Goal: Book appointment/travel/reservation

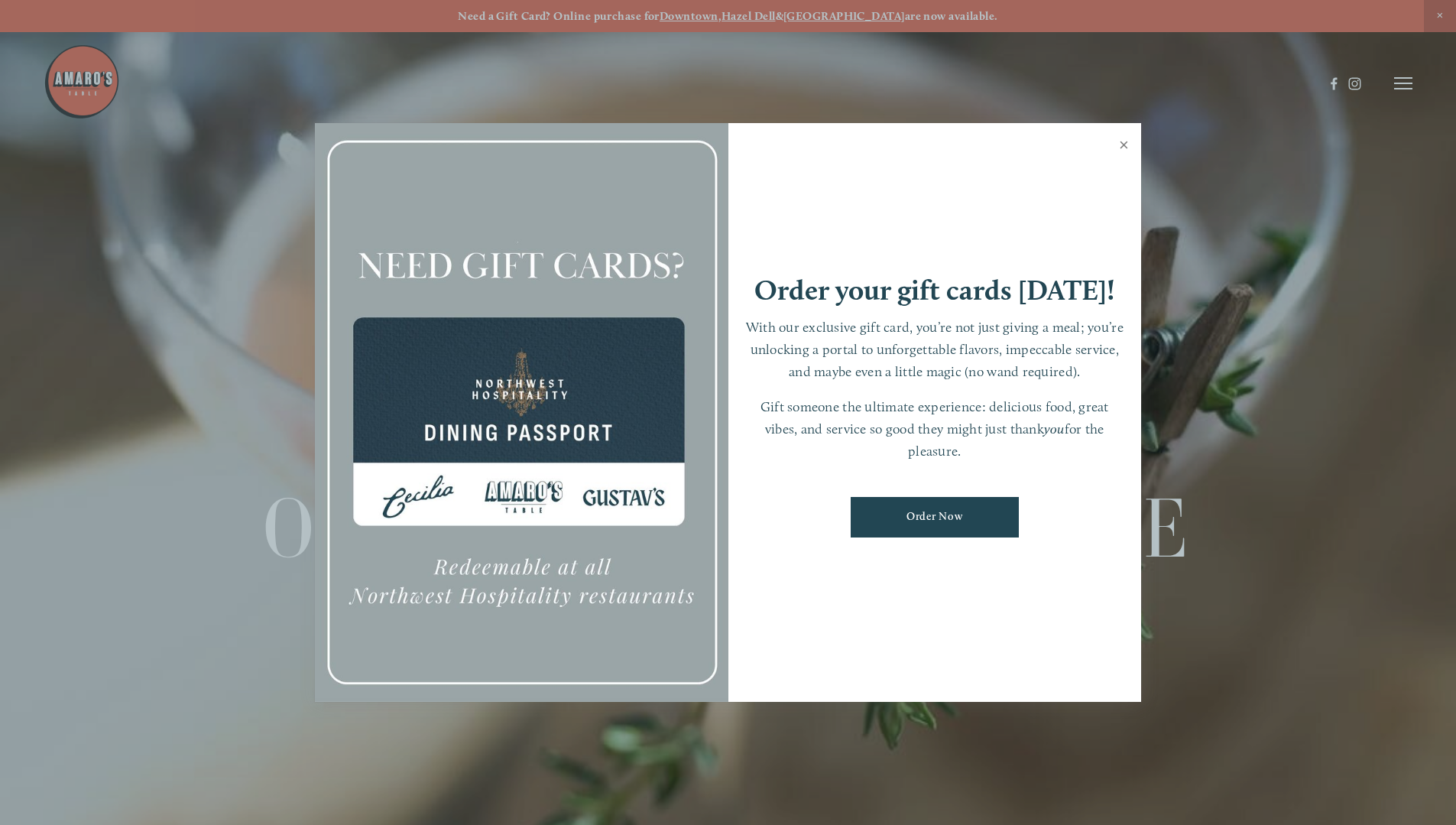
click at [1122, 146] on link "Close" at bounding box center [1123, 147] width 29 height 43
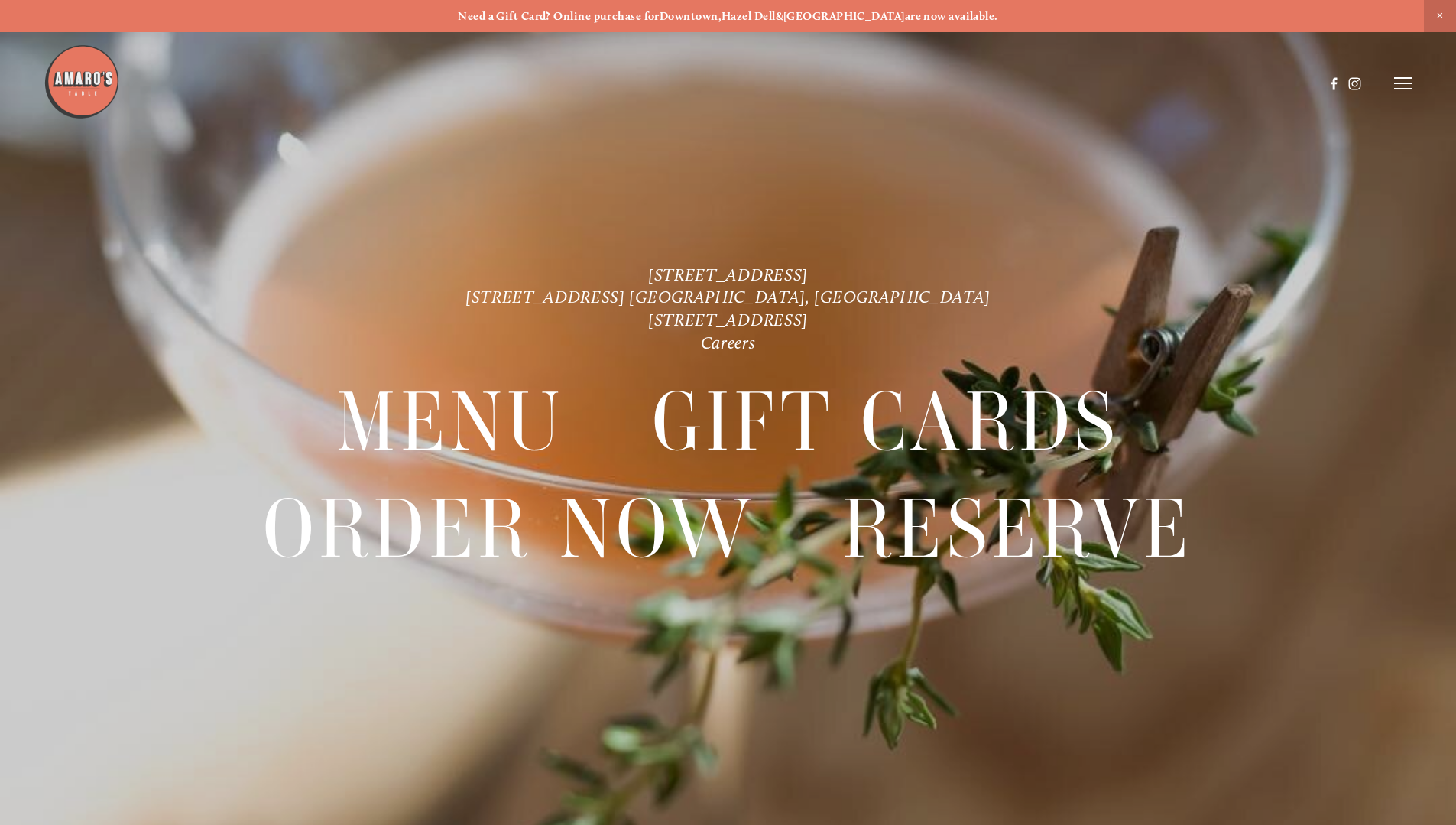
click at [1400, 83] on icon at bounding box center [1403, 83] width 18 height 13
click at [1291, 85] on span "Reserve" at bounding box center [1291, 83] width 41 height 14
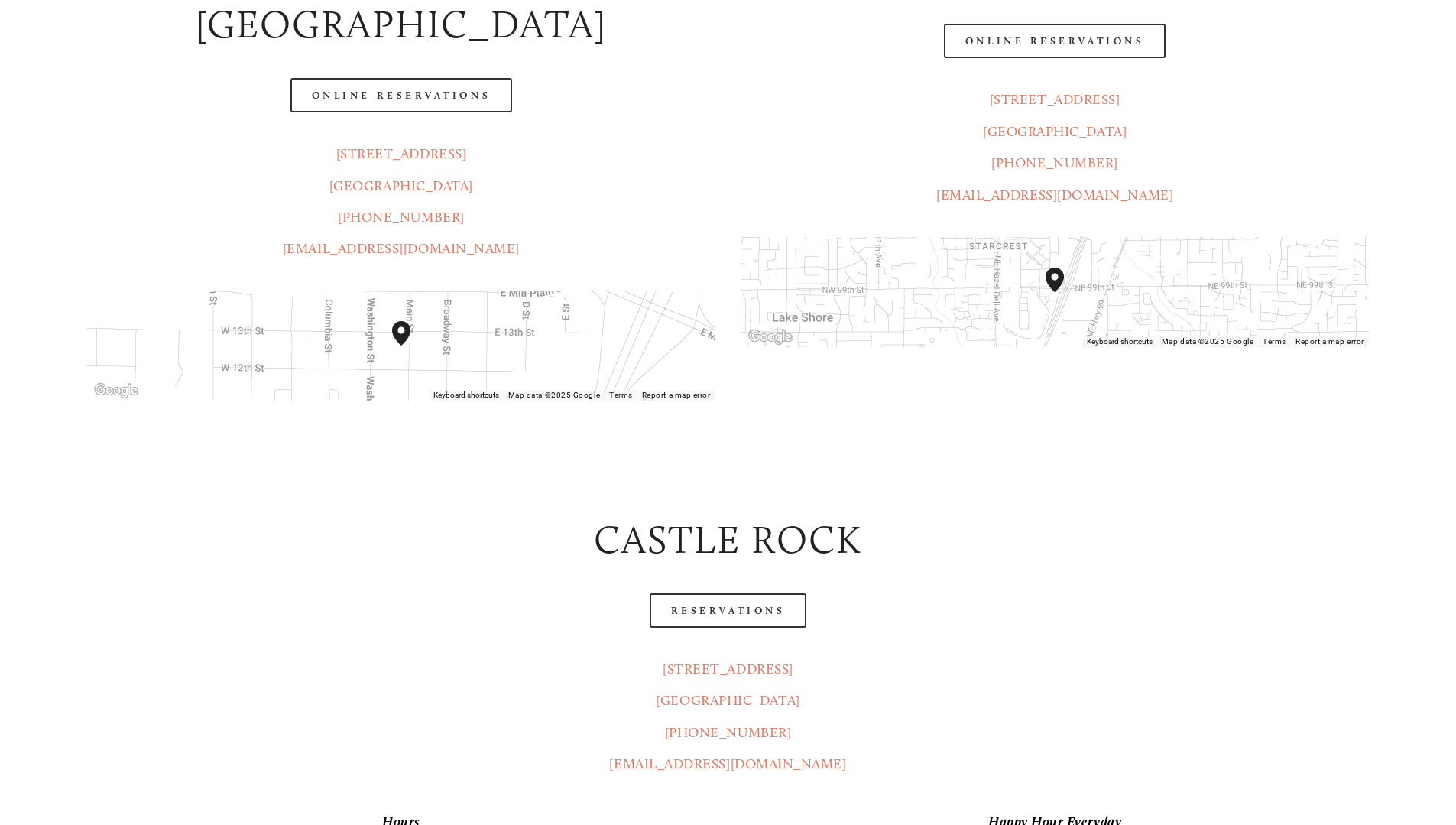
scroll to position [459, 0]
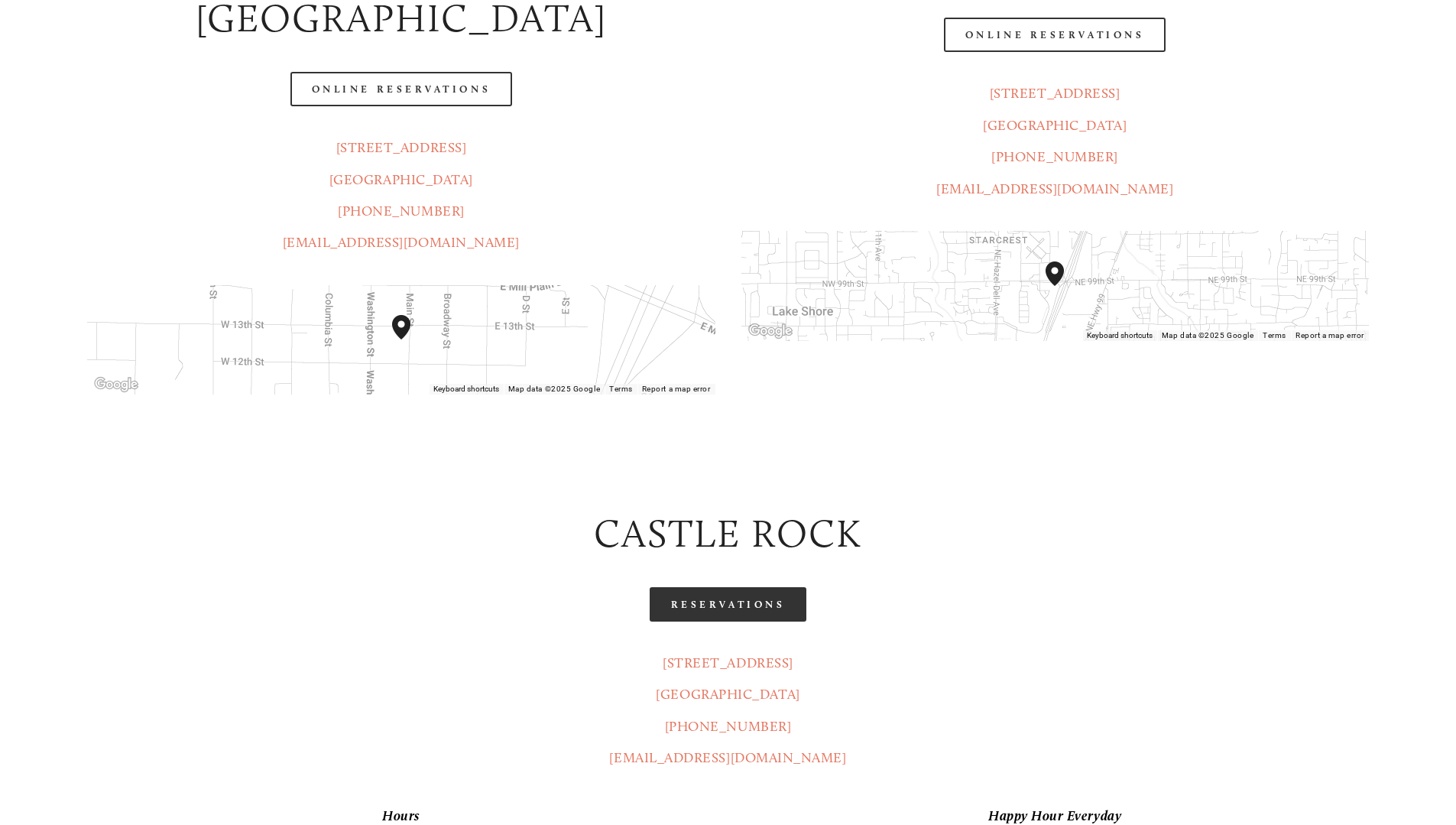
click at [707, 587] on link "Reservations" at bounding box center [728, 604] width 158 height 34
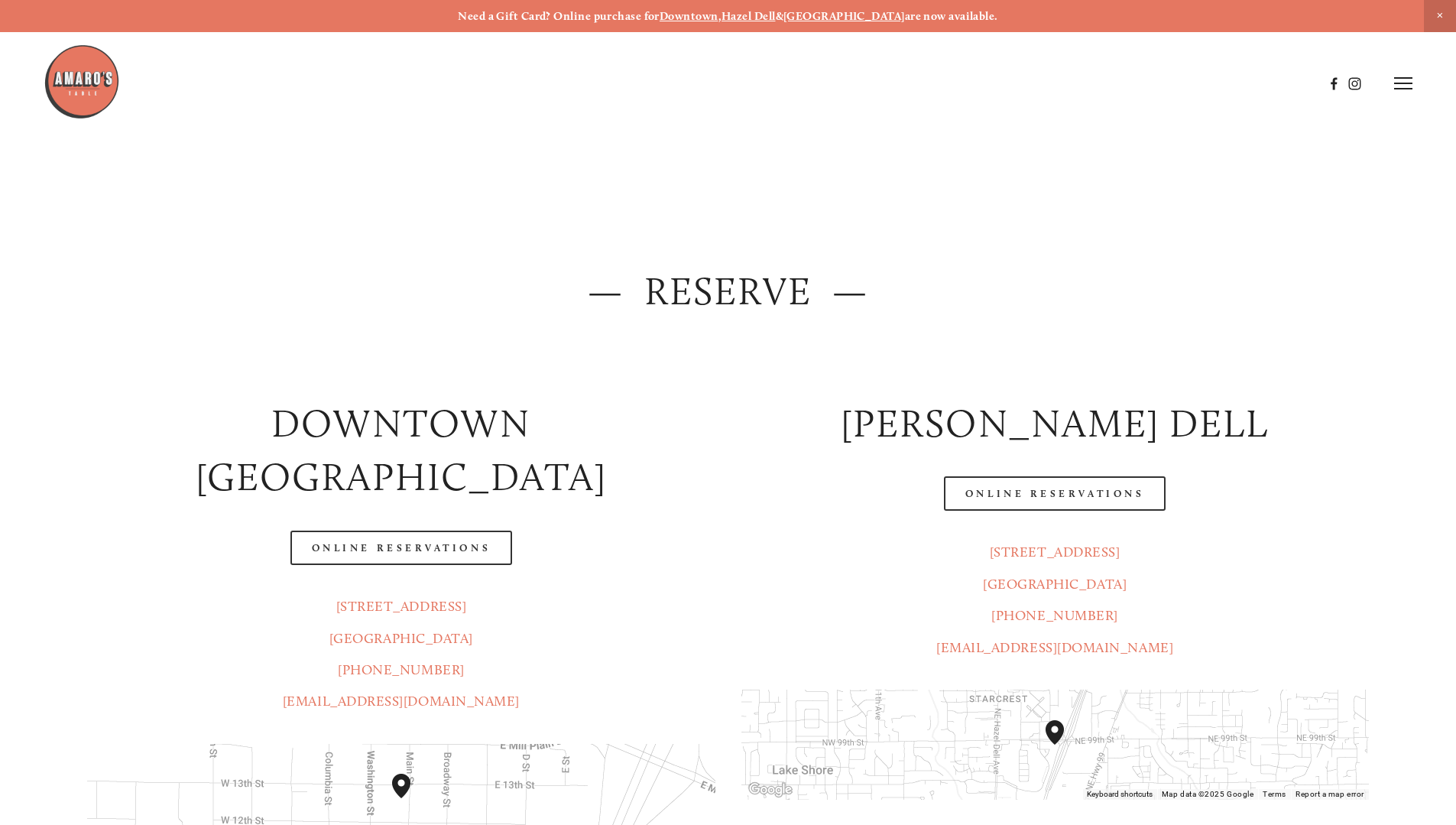
click at [1400, 83] on icon at bounding box center [1403, 83] width 18 height 13
click at [1240, 80] on span "Gallery" at bounding box center [1240, 83] width 37 height 14
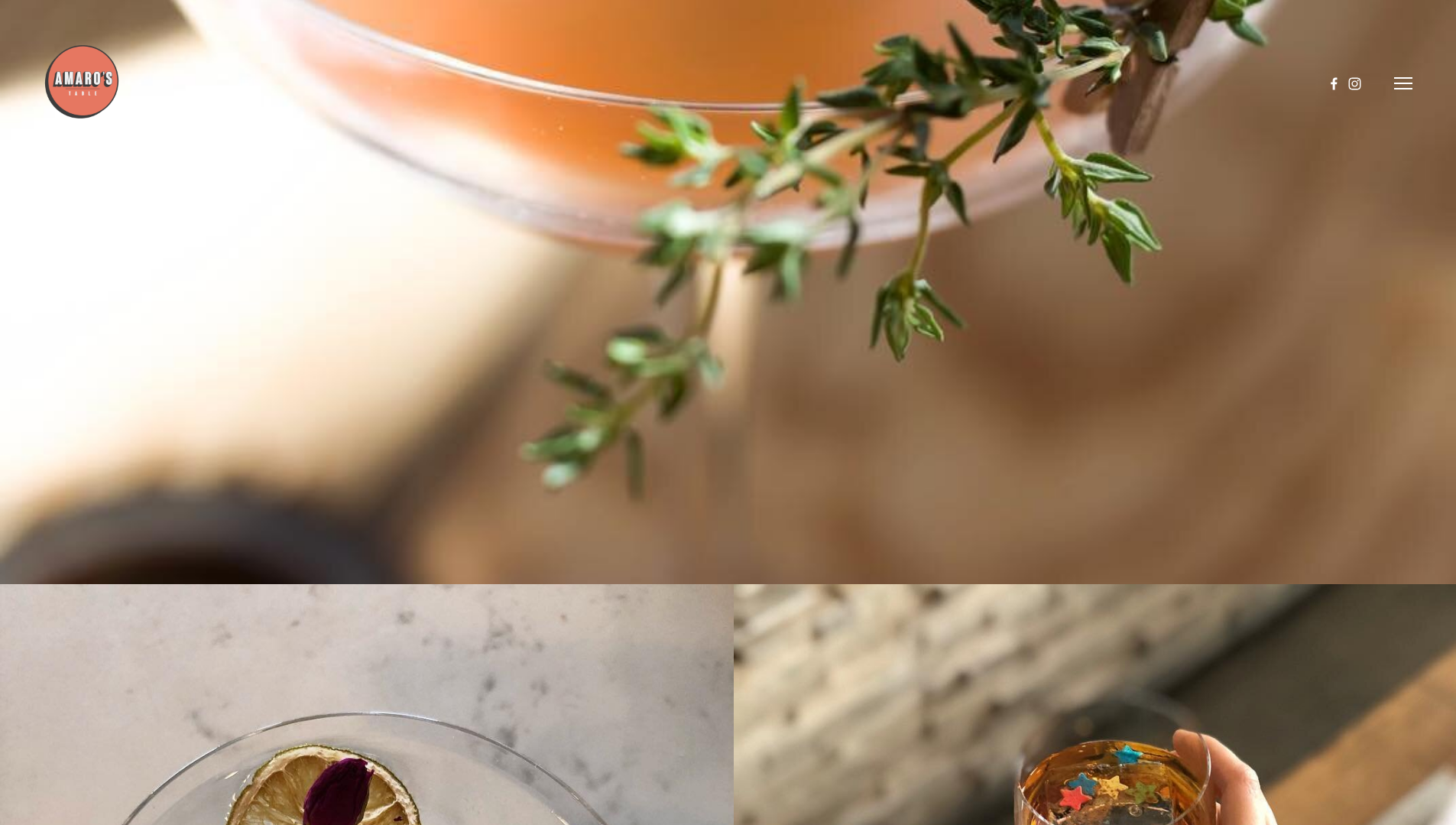
scroll to position [7629, 0]
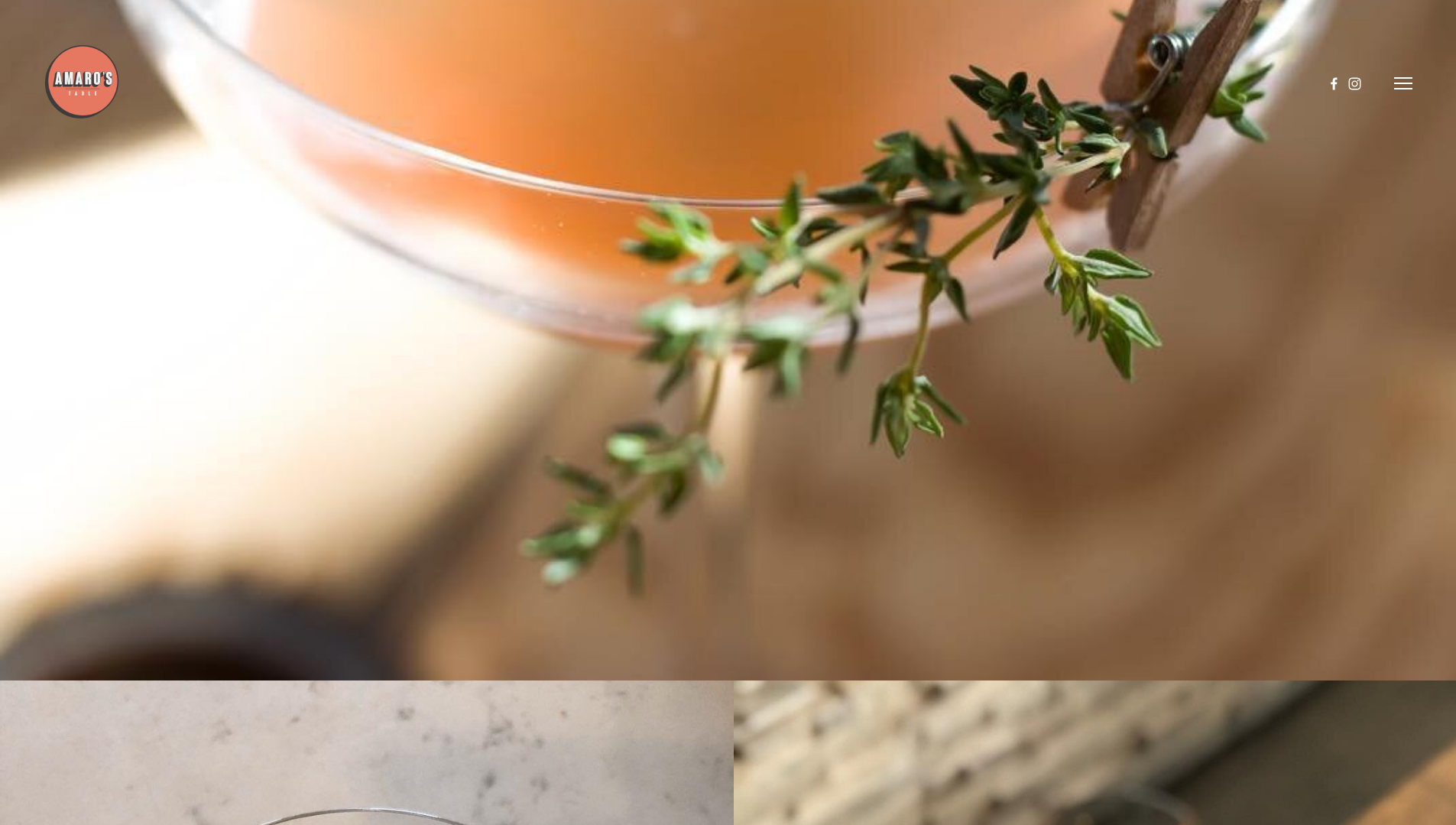
click at [1397, 80] on icon at bounding box center [1403, 83] width 18 height 13
